Goal: Task Accomplishment & Management: Use online tool/utility

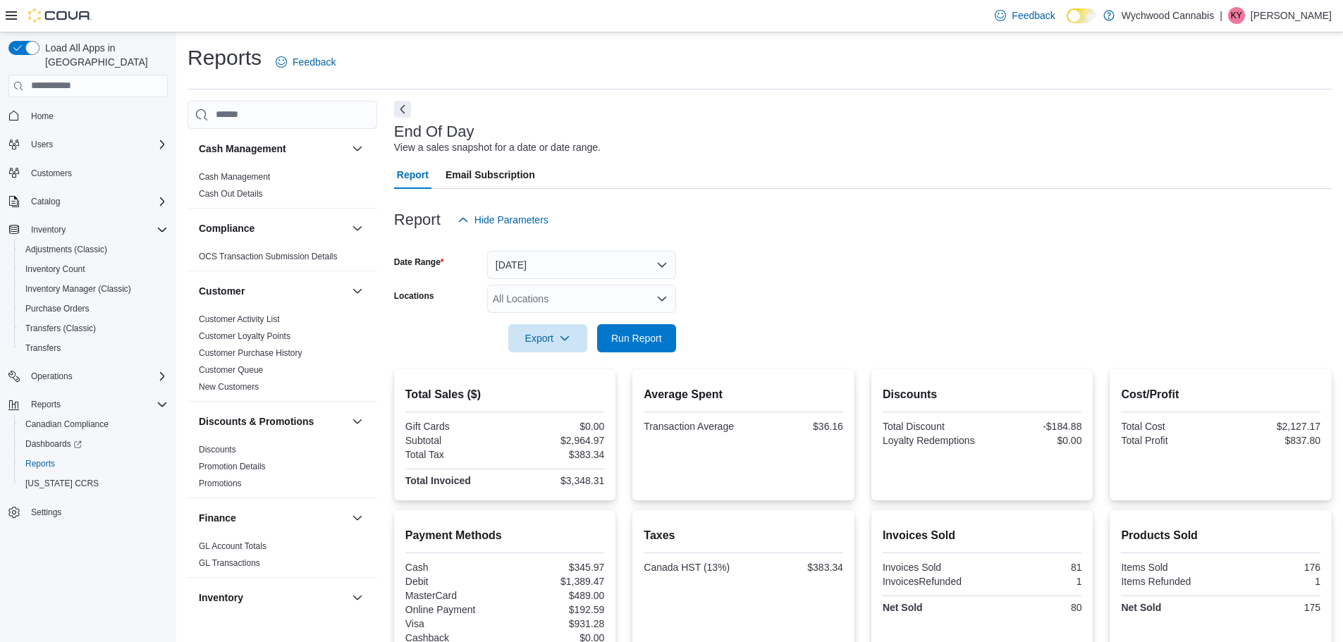
scroll to position [133, 0]
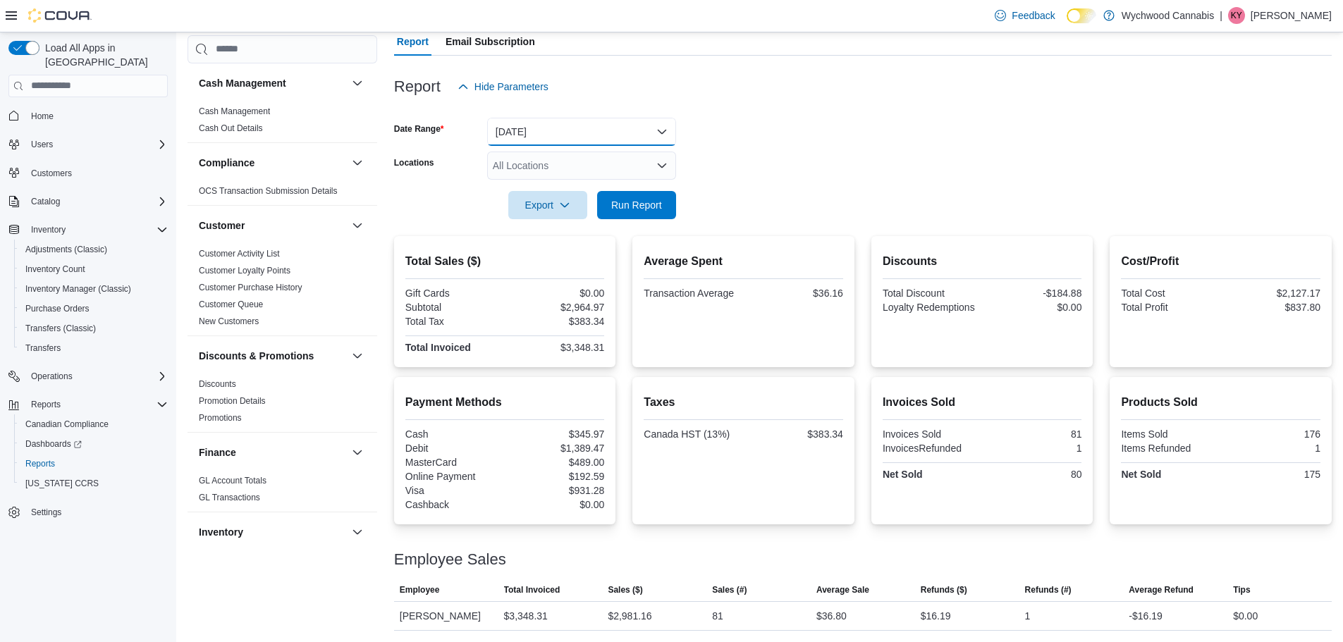
click at [587, 128] on button "Today" at bounding box center [581, 132] width 189 height 28
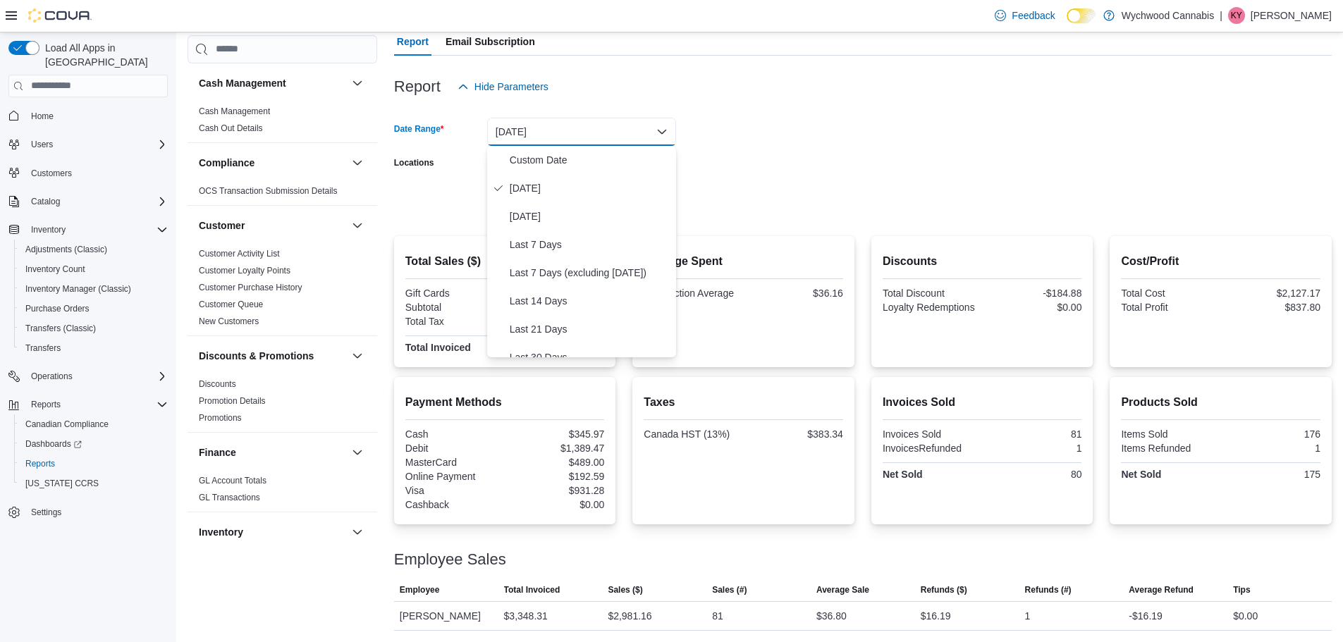
click at [900, 164] on form "Date Range Today Locations All Locations Export Run Report" at bounding box center [862, 160] width 937 height 118
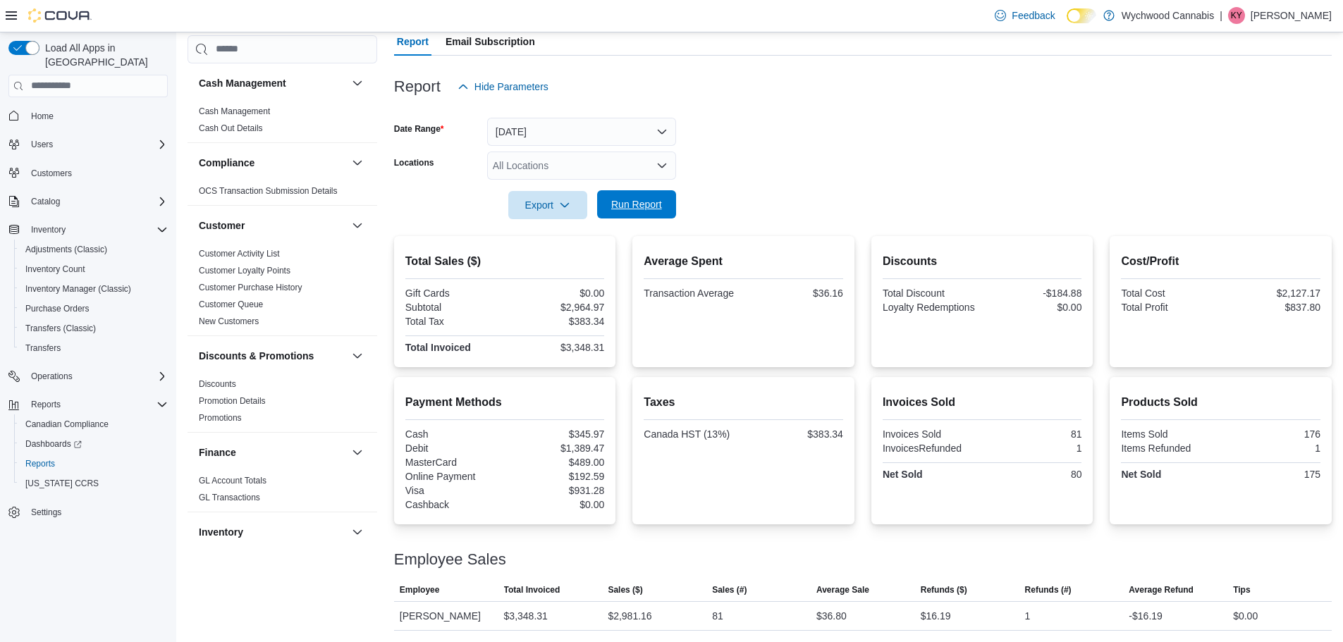
click at [643, 195] on span "Run Report" at bounding box center [636, 204] width 62 height 28
